Goal: Information Seeking & Learning: Understand process/instructions

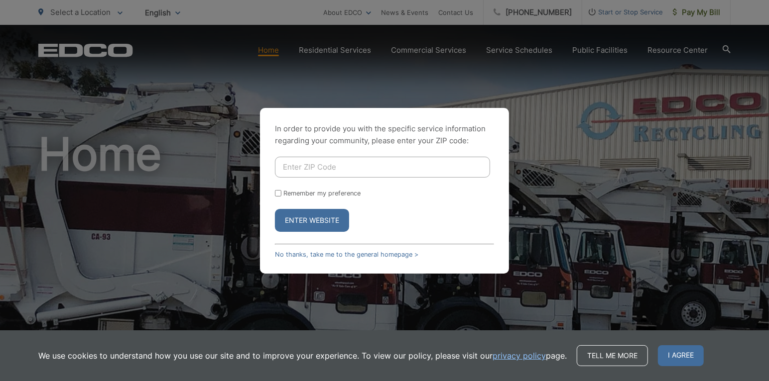
click at [299, 165] on input "Enter ZIP Code" at bounding box center [382, 167] width 215 height 21
type input "90703"
click at [302, 224] on button "Enter Website" at bounding box center [312, 220] width 74 height 23
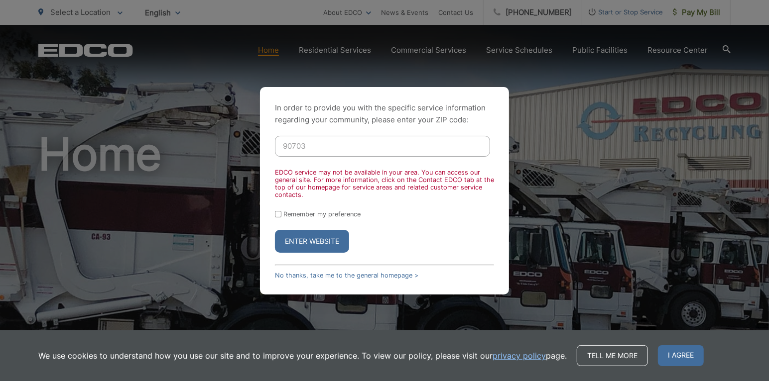
click at [279, 213] on input "Remember my preference" at bounding box center [278, 214] width 6 height 6
checkbox input "true"
click at [302, 247] on button "Enter Website" at bounding box center [312, 241] width 74 height 23
click at [305, 241] on button "Enter Website" at bounding box center [312, 241] width 74 height 23
click at [316, 243] on button "Enter Website" at bounding box center [312, 241] width 74 height 23
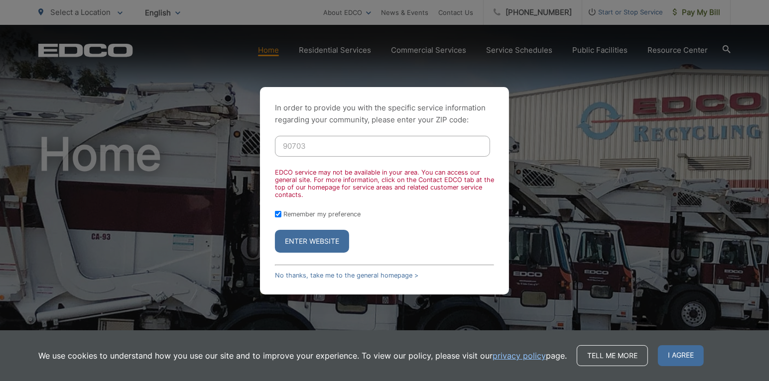
drag, startPoint x: 296, startPoint y: 143, endPoint x: 301, endPoint y: 144, distance: 5.6
click at [301, 144] on input "90703" at bounding box center [382, 146] width 215 height 21
type input "90713"
click at [295, 243] on button "Enter Website" at bounding box center [312, 241] width 74 height 23
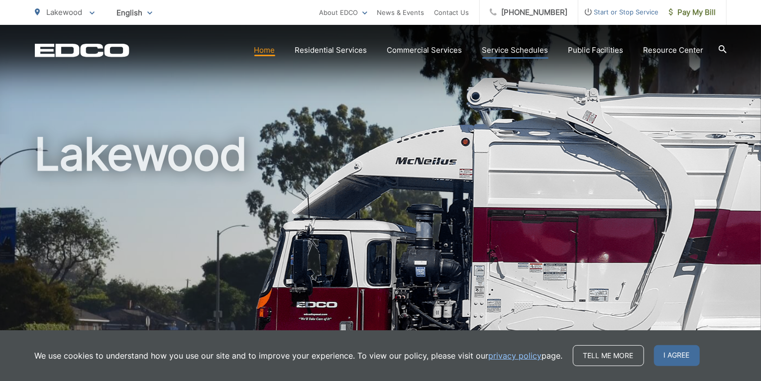
click at [516, 50] on link "Service Schedules" at bounding box center [515, 50] width 66 height 12
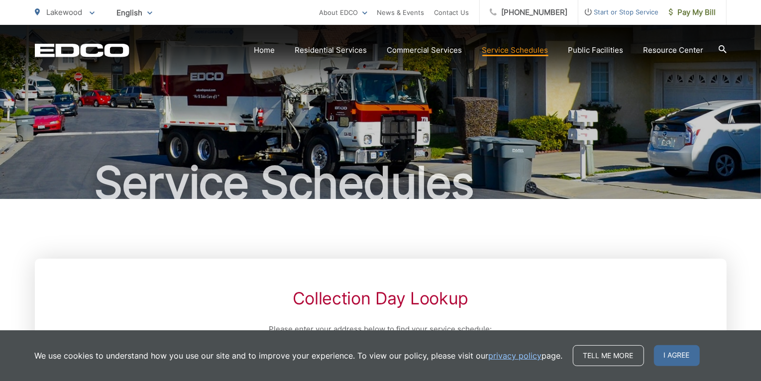
click at [269, 151] on div "Service Schedules" at bounding box center [381, 112] width 692 height 174
click at [271, 50] on link "Home" at bounding box center [264, 50] width 21 height 12
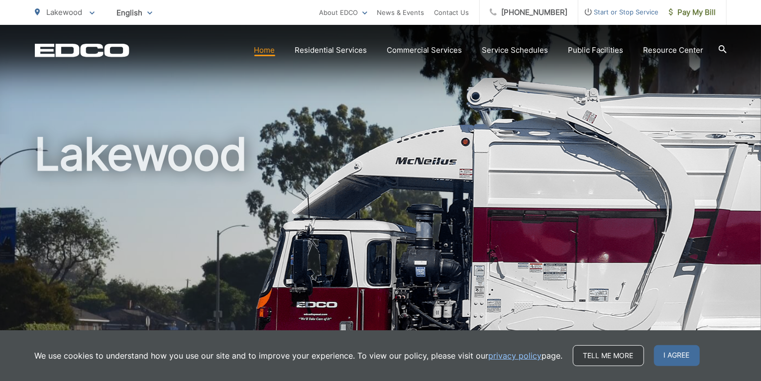
click at [607, 360] on link "Tell me more" at bounding box center [608, 356] width 71 height 21
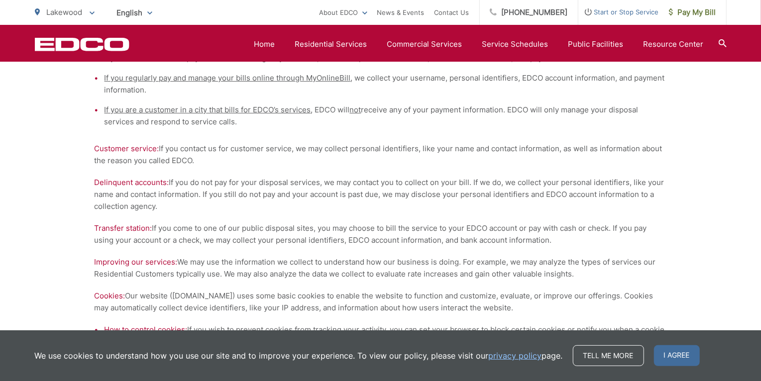
scroll to position [597, 0]
